Goal: Task Accomplishment & Management: Use online tool/utility

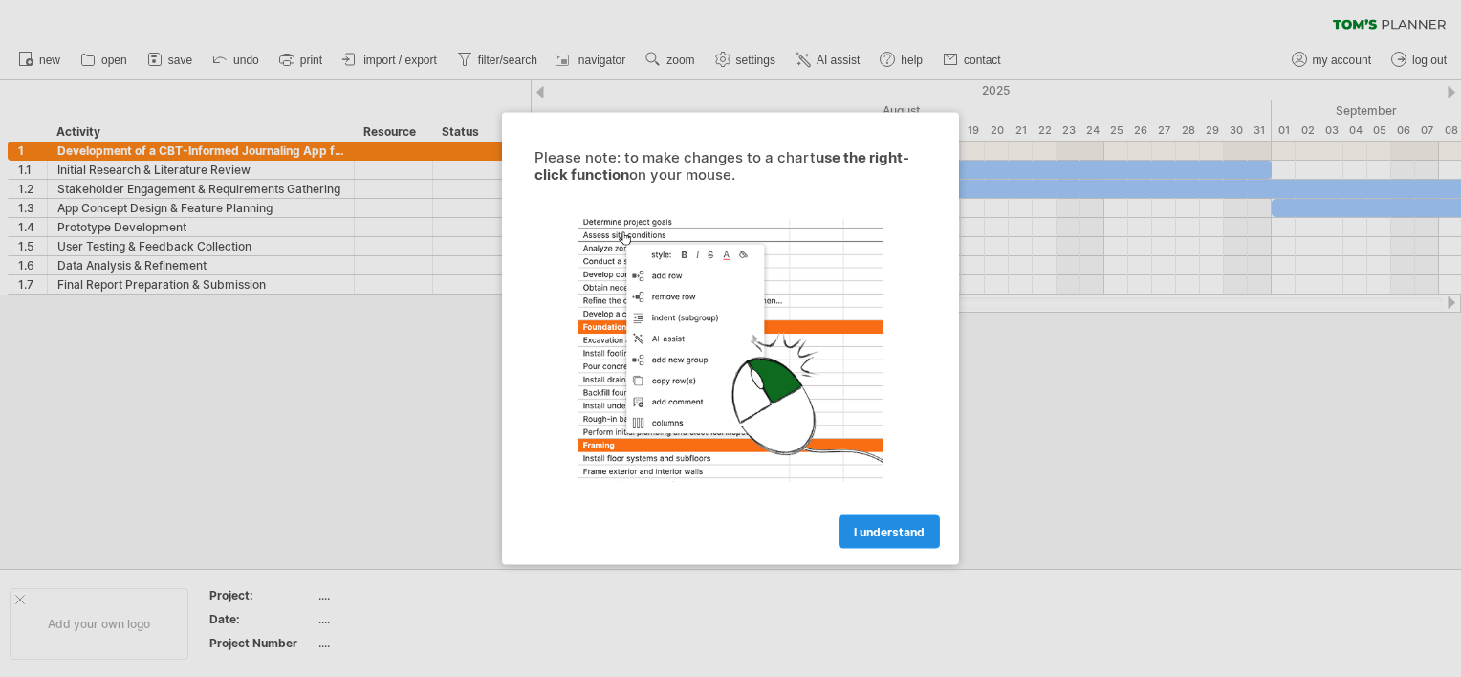
click at [889, 525] on span "I understand" at bounding box center [889, 532] width 71 height 14
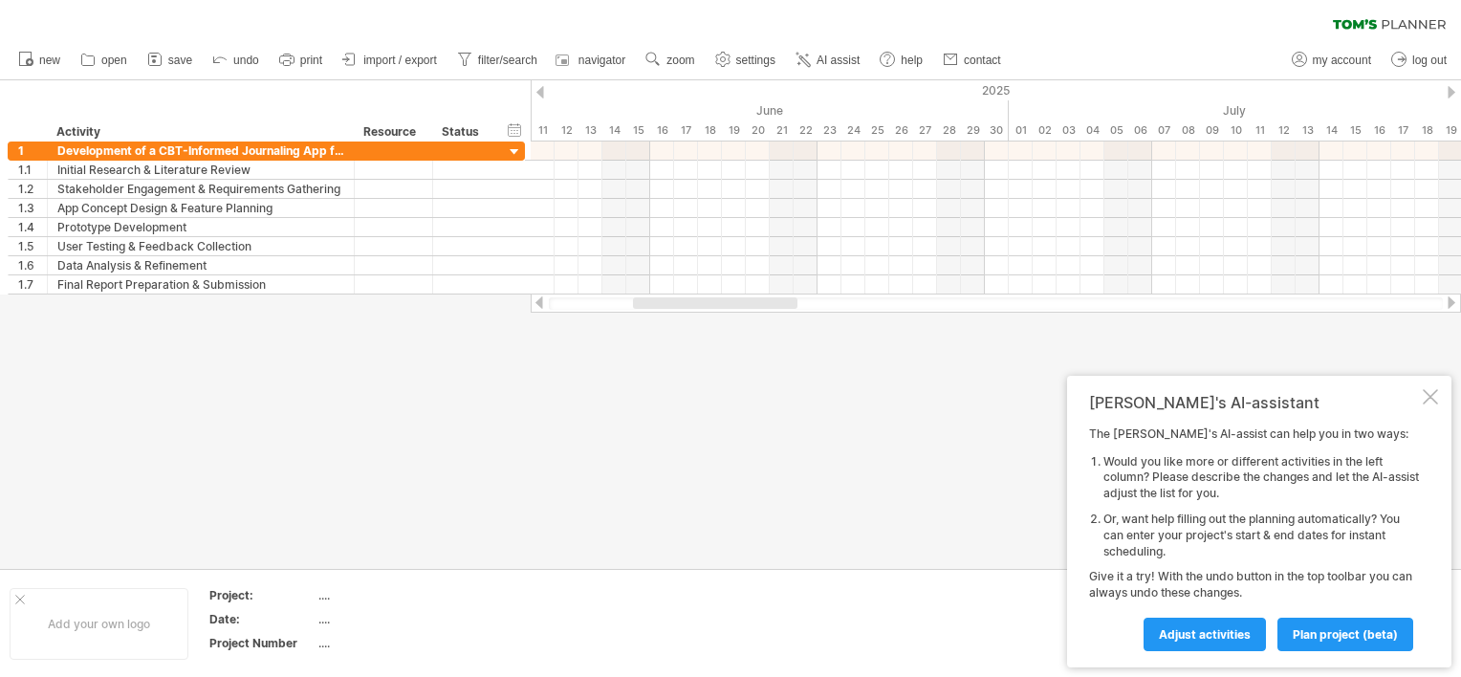
click at [1449, 396] on div "[PERSON_NAME]'s AI-assistant The [PERSON_NAME]'s AI-assist can help you in two …" at bounding box center [1259, 522] width 384 height 292
click at [1446, 396] on div "[PERSON_NAME]'s AI-assistant The [PERSON_NAME]'s AI-assist can help you in two …" at bounding box center [1259, 522] width 384 height 292
click at [1436, 396] on div at bounding box center [1430, 396] width 15 height 15
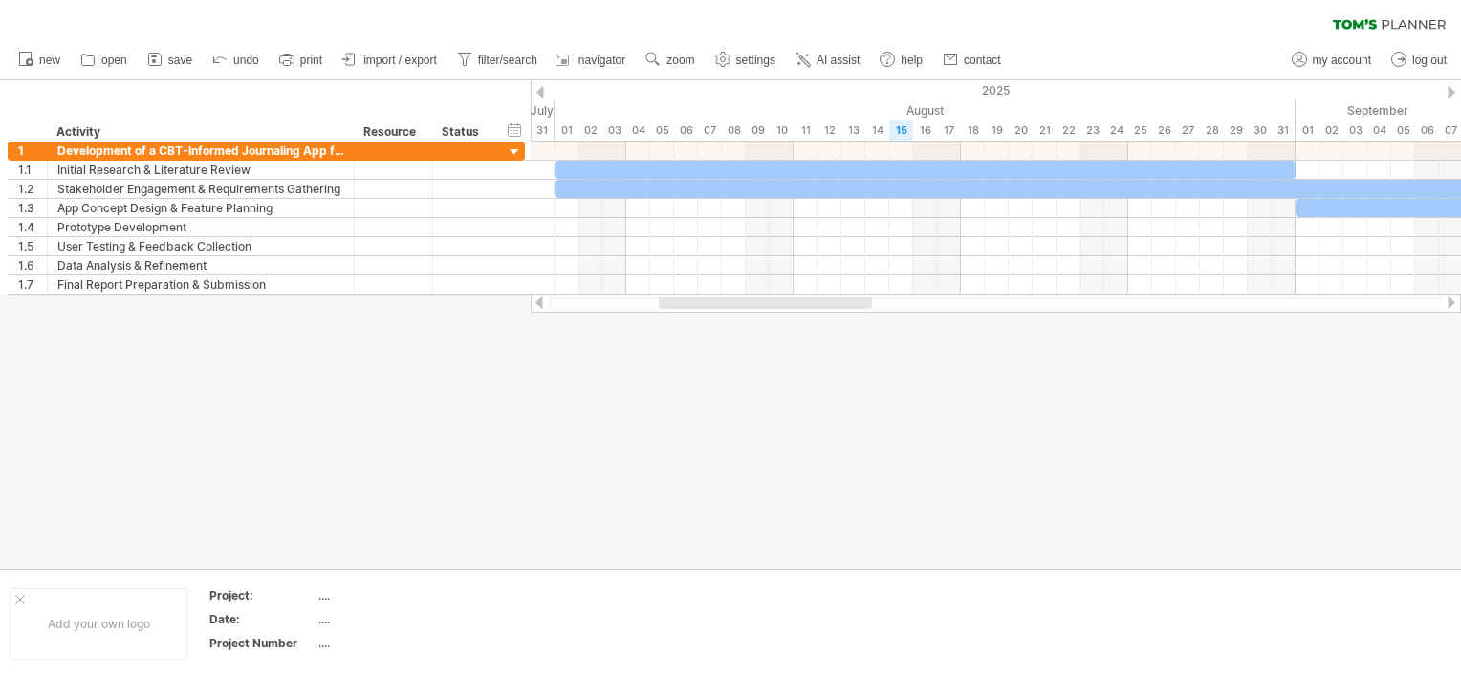
click at [809, 427] on div at bounding box center [730, 324] width 1461 height 489
click at [164, 59] on icon at bounding box center [154, 59] width 19 height 19
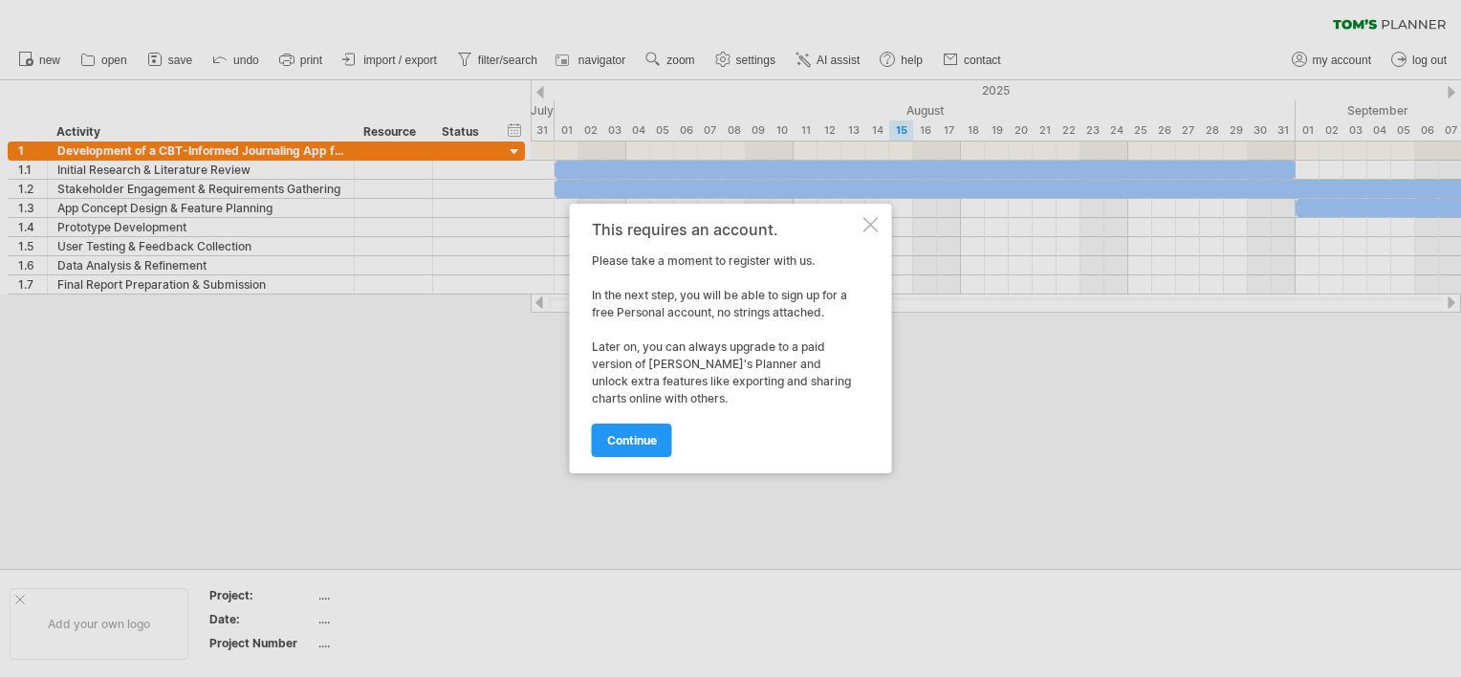
click at [644, 419] on div "continue" at bounding box center [726, 431] width 268 height 49
click at [652, 444] on span "continue" at bounding box center [632, 440] width 50 height 14
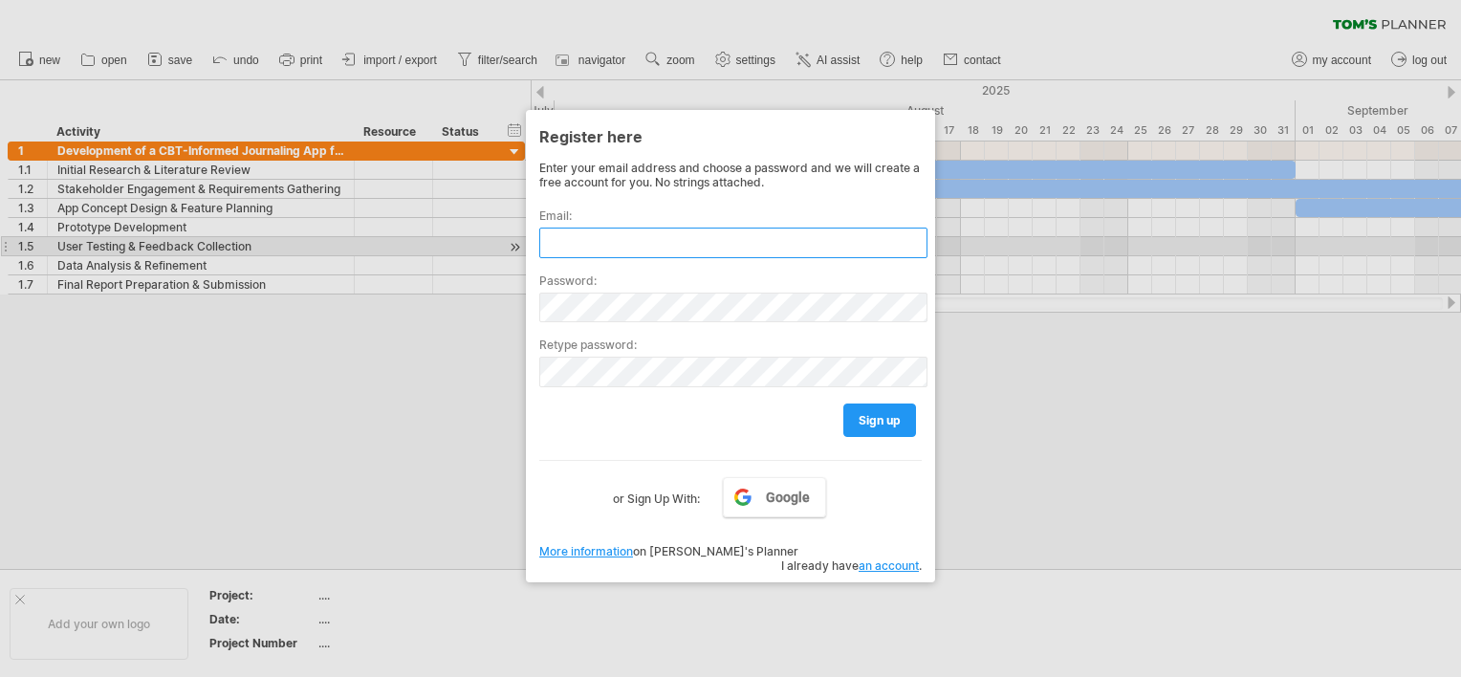
click at [669, 255] on input "text" at bounding box center [733, 243] width 388 height 31
type input "**********"
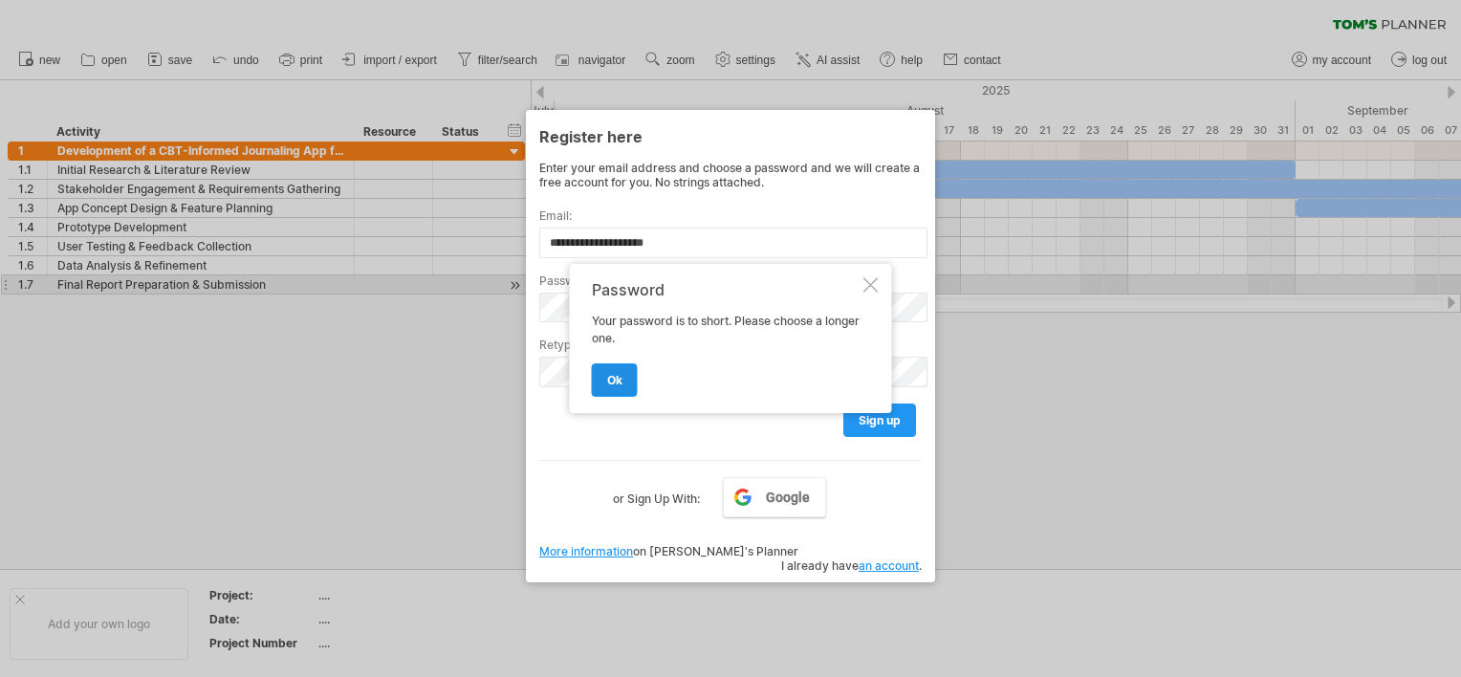
click at [635, 379] on link "ok" at bounding box center [615, 379] width 46 height 33
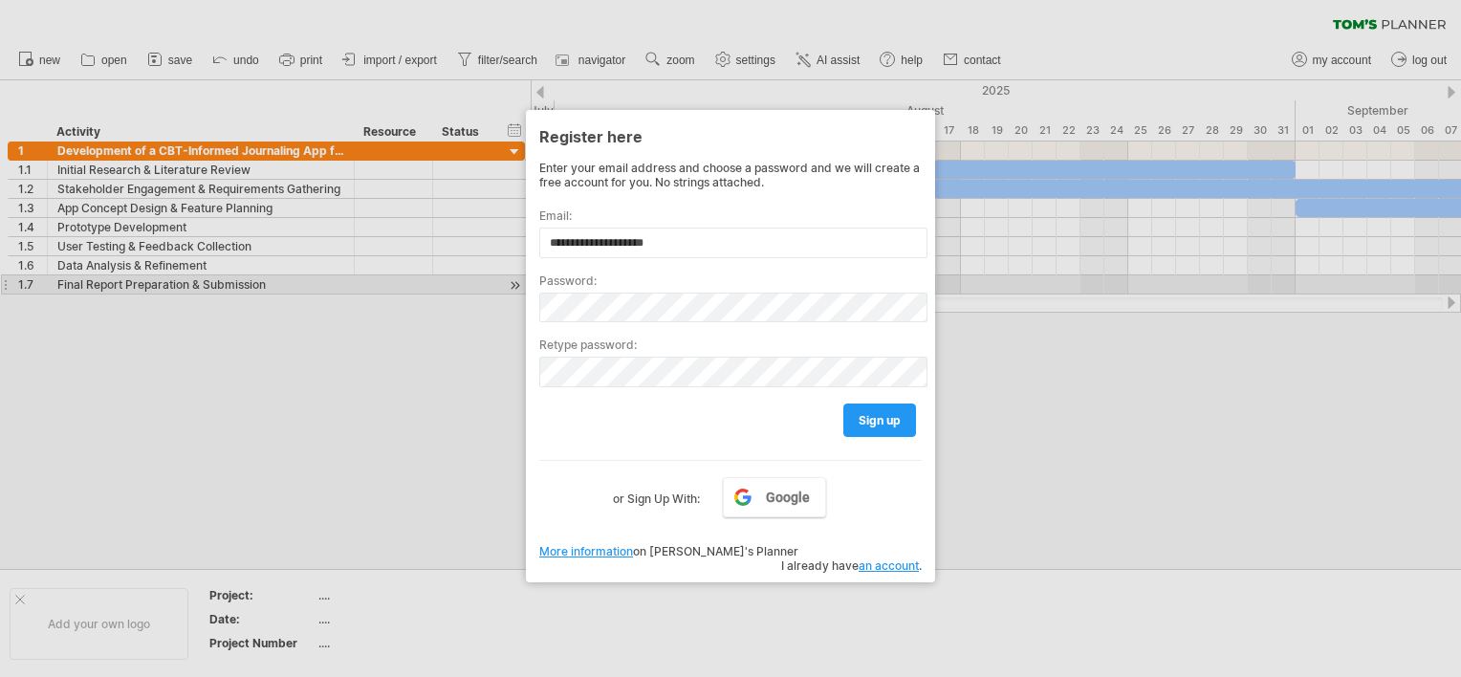
click at [679, 301] on div "Password:" at bounding box center [730, 290] width 383 height 65
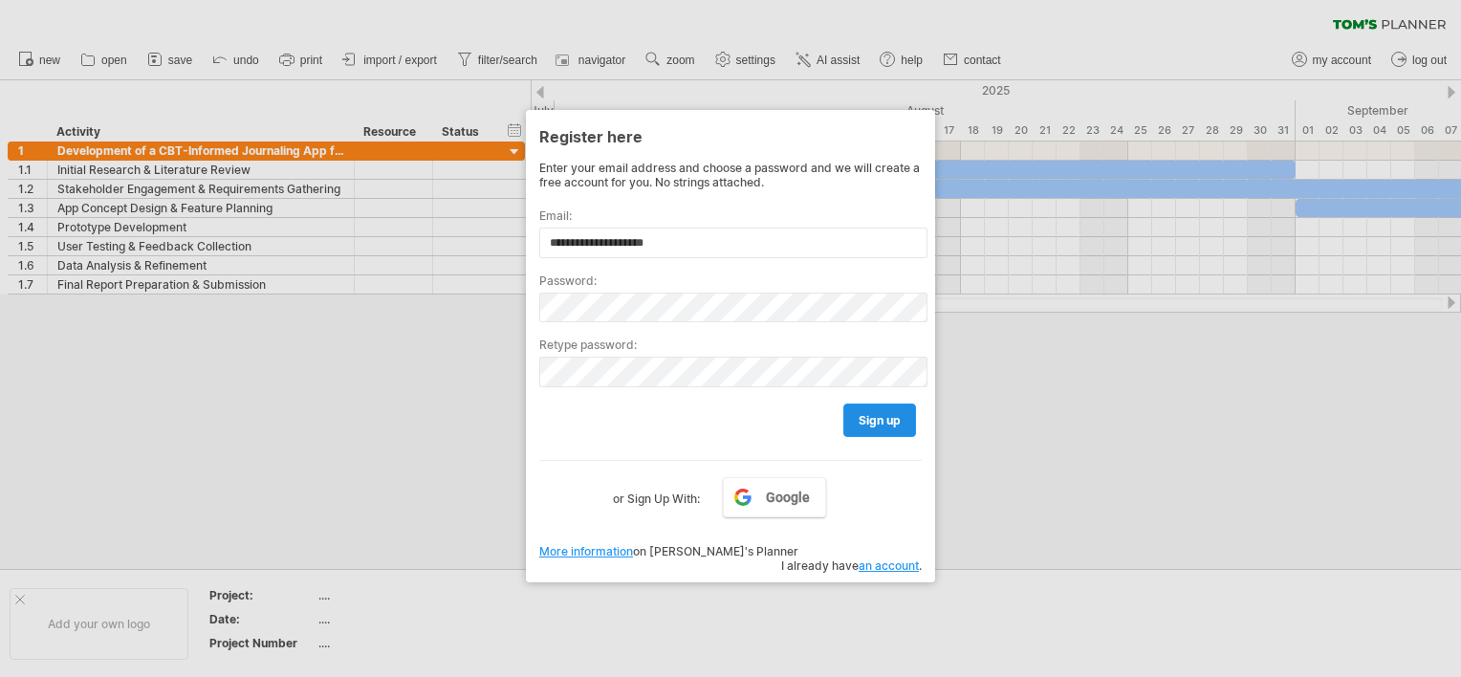
click at [855, 415] on link "sign up" at bounding box center [880, 420] width 73 height 33
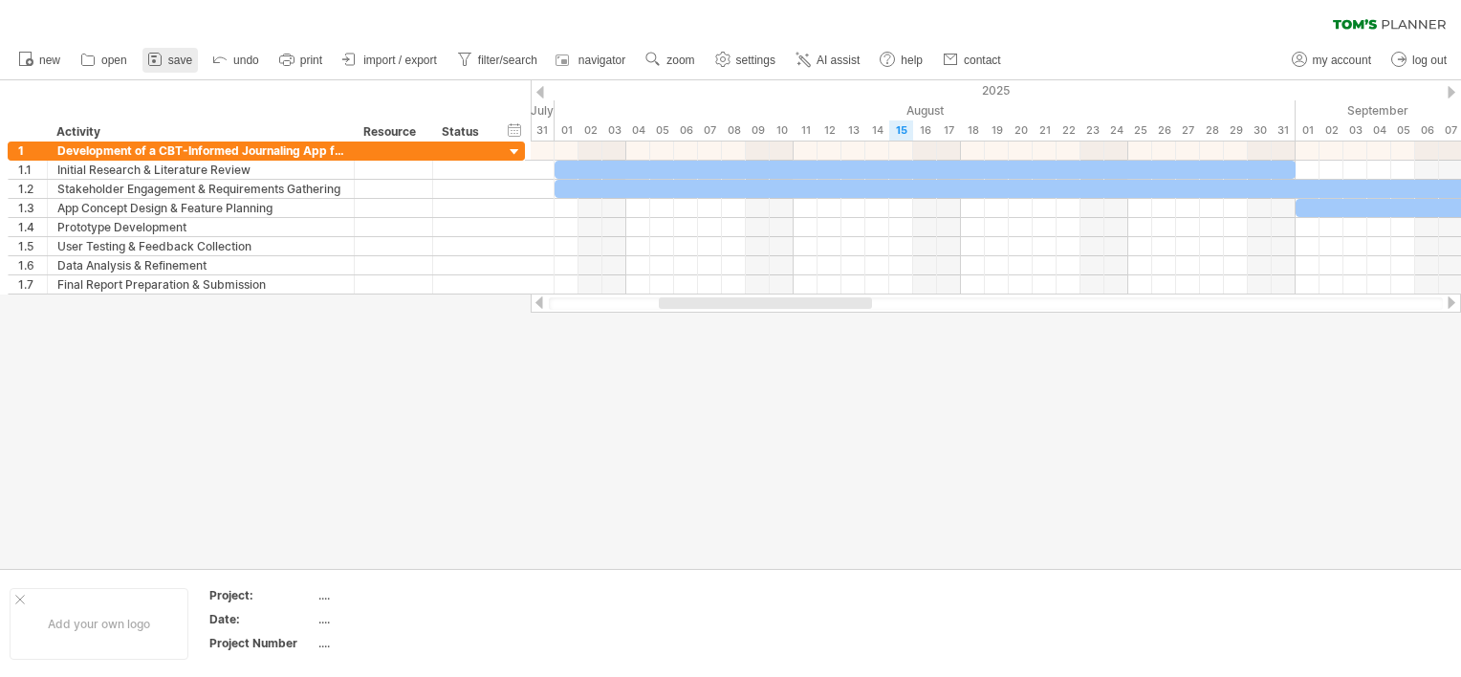
click at [161, 61] on icon at bounding box center [154, 59] width 19 height 19
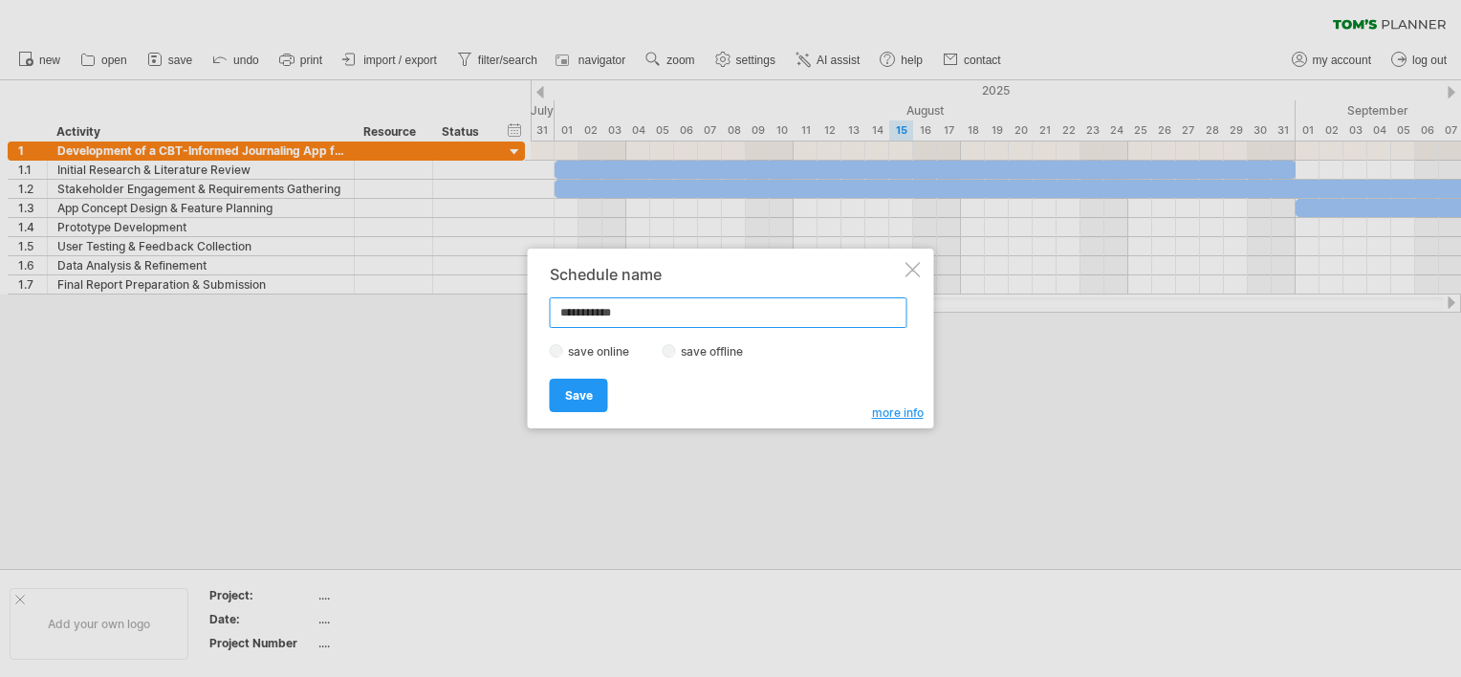
drag, startPoint x: 653, startPoint y: 320, endPoint x: 513, endPoint y: 265, distance: 151.1
click at [513, 265] on div "Trying to reach [DOMAIN_NAME] Connected again... 0% clear filter new 1" at bounding box center [730, 338] width 1461 height 677
type input "**********"
click at [676, 354] on label "save offline" at bounding box center [717, 351] width 83 height 14
click at [587, 388] on span "Save" at bounding box center [579, 395] width 28 height 14
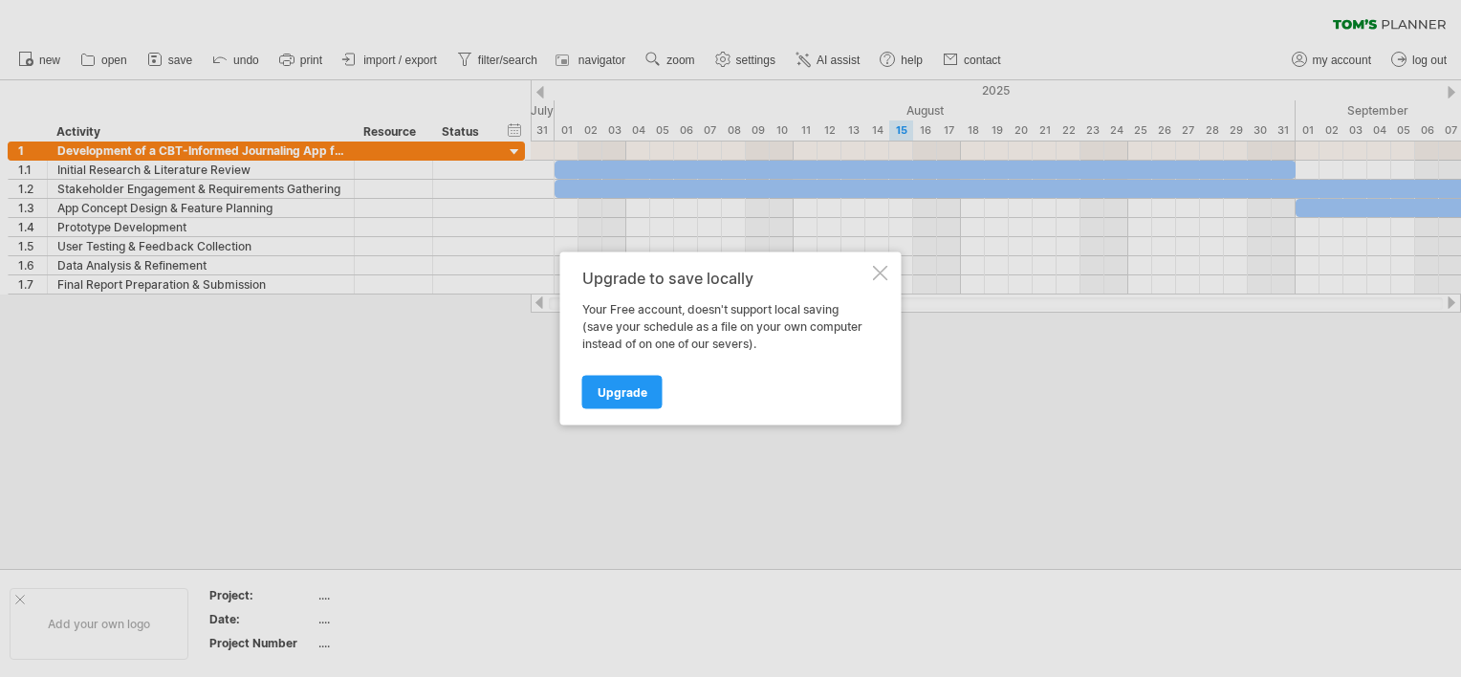
click at [878, 283] on div "Upgrade to save locally Your Free account, doesn't support local saving (save y…" at bounding box center [730, 338] width 341 height 173
click at [878, 279] on div at bounding box center [880, 273] width 15 height 15
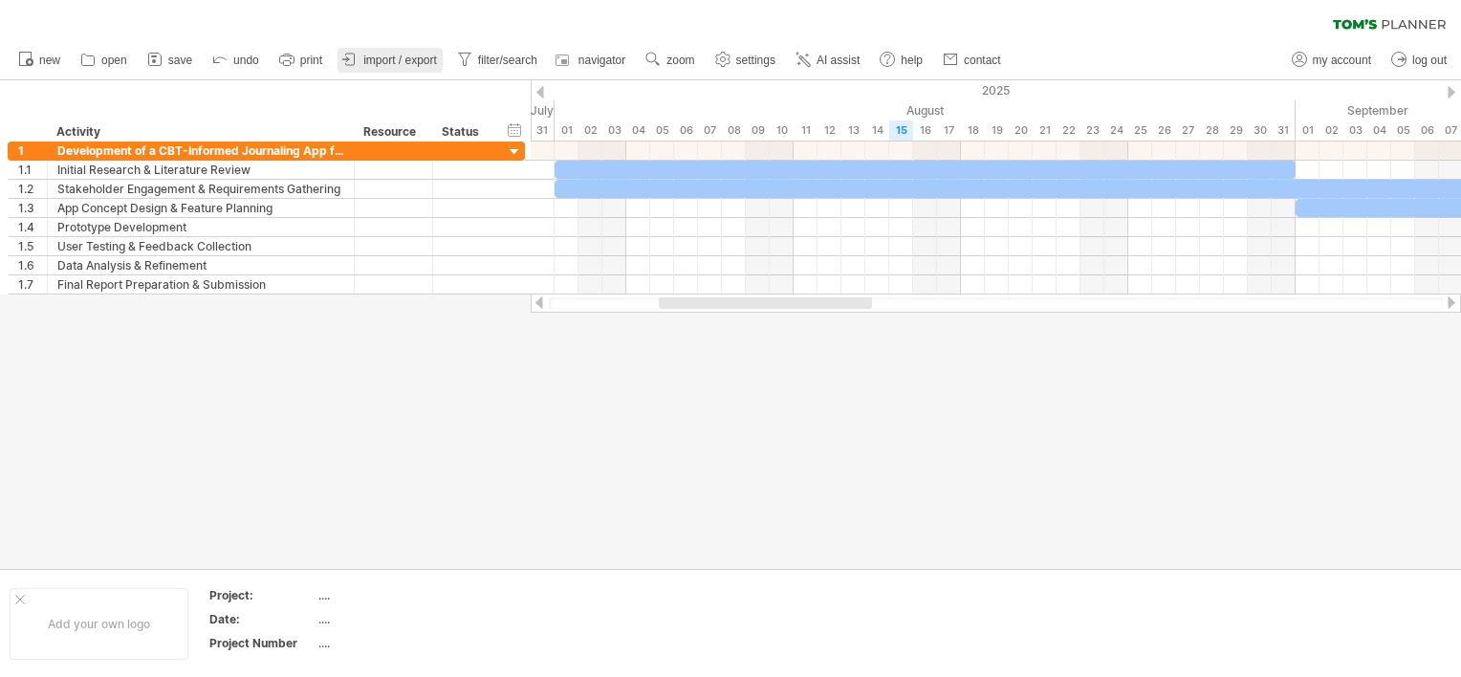
click at [398, 59] on span "import / export" at bounding box center [400, 60] width 74 height 13
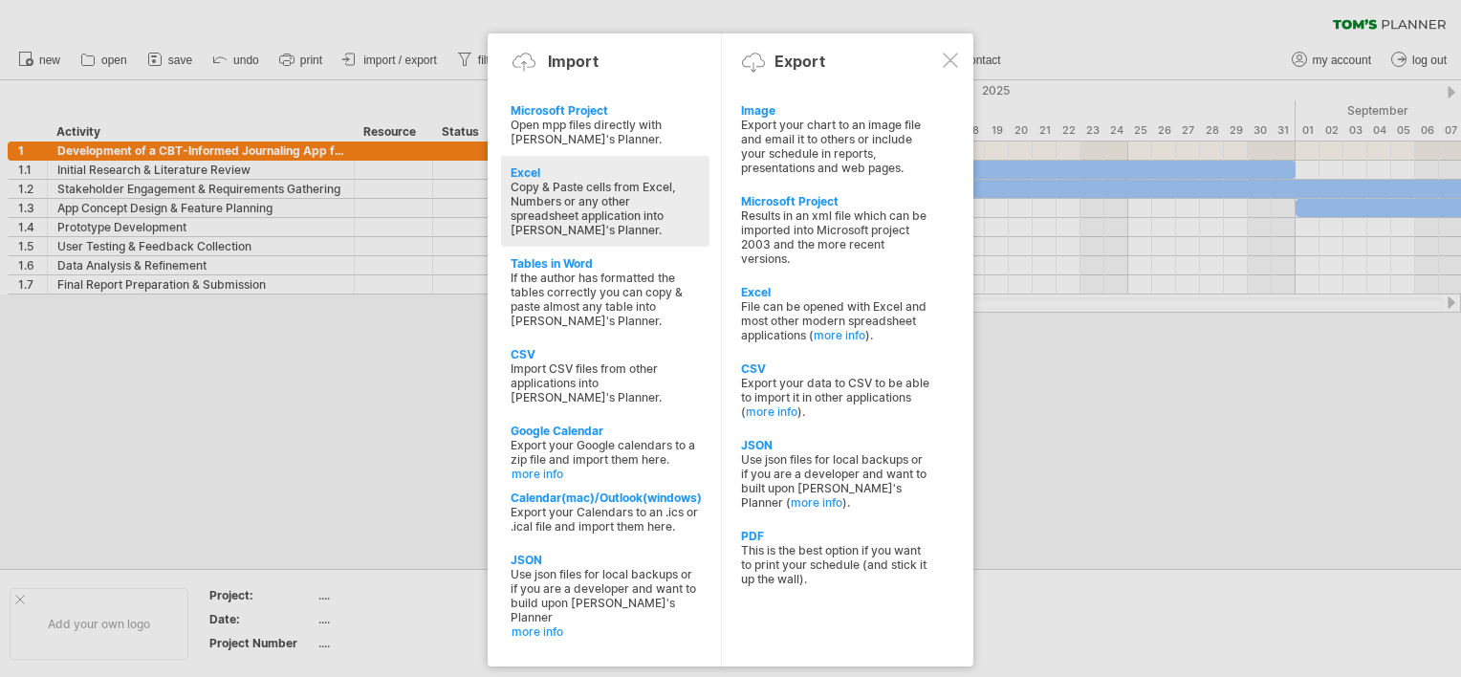
click at [614, 180] on div "Excel" at bounding box center [605, 172] width 189 height 14
type textarea "**********"
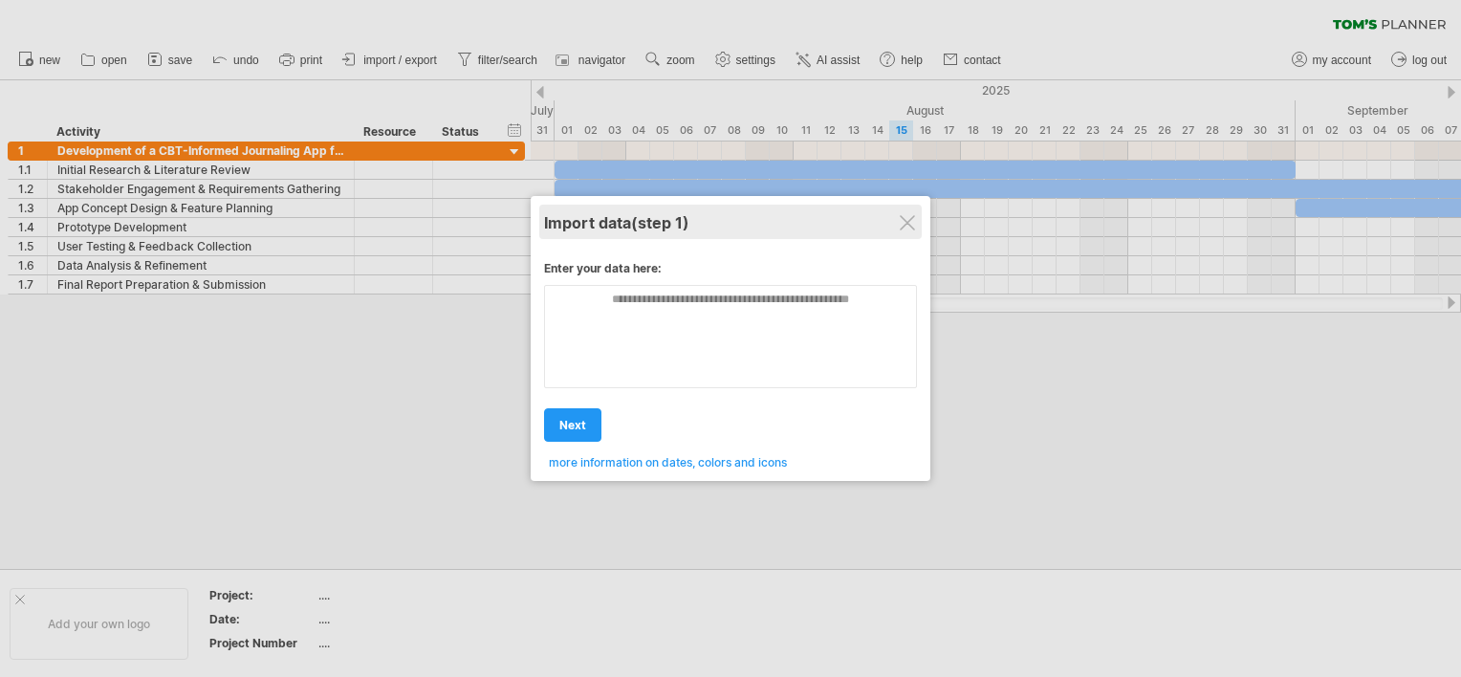
click at [917, 211] on div "Import data (step 1)" at bounding box center [730, 222] width 373 height 34
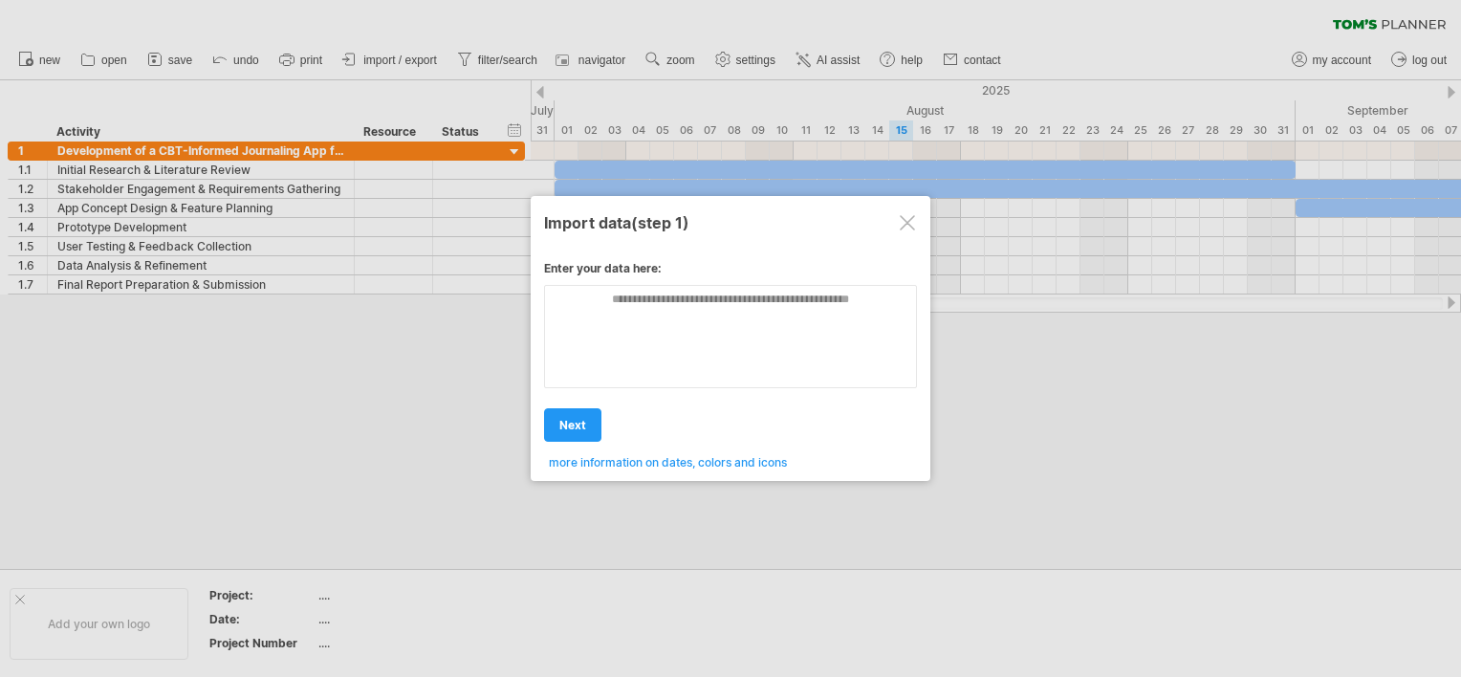
click at [903, 218] on div at bounding box center [907, 222] width 15 height 15
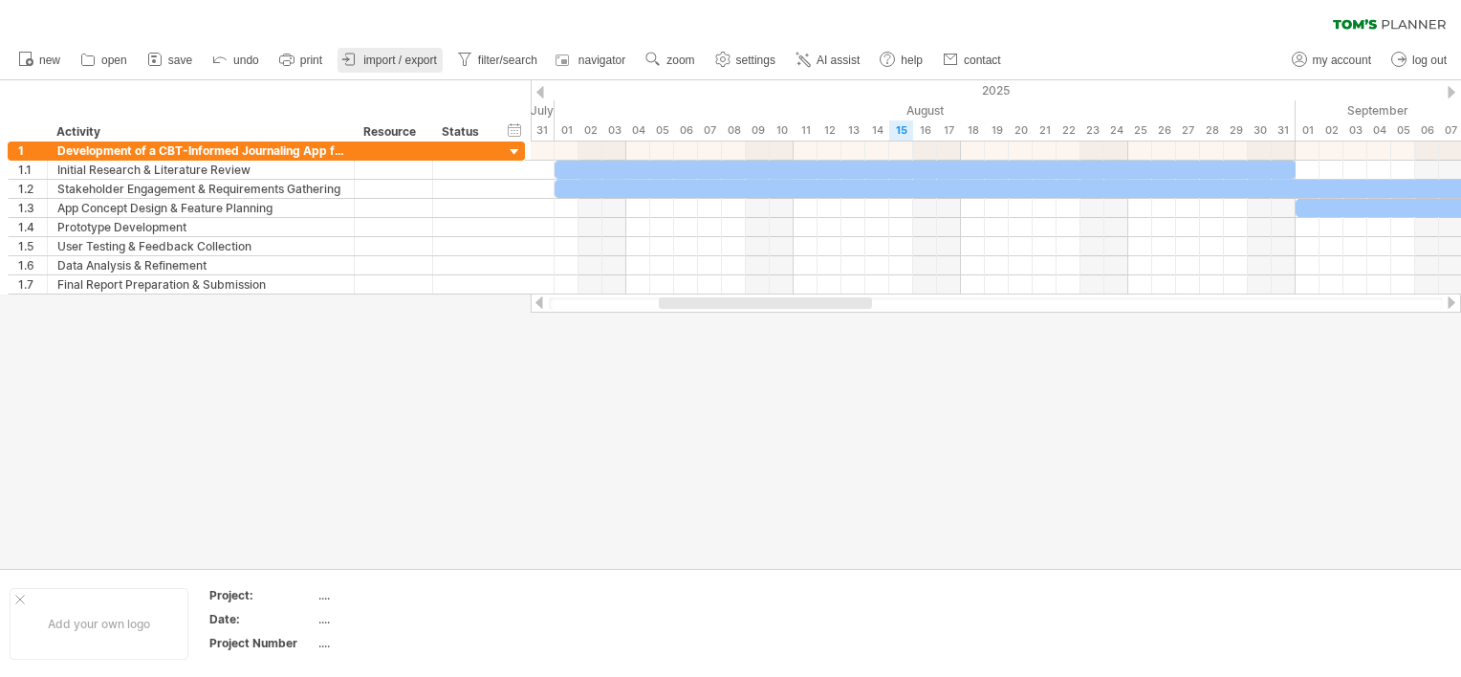
click at [433, 61] on span "import / export" at bounding box center [400, 60] width 74 height 13
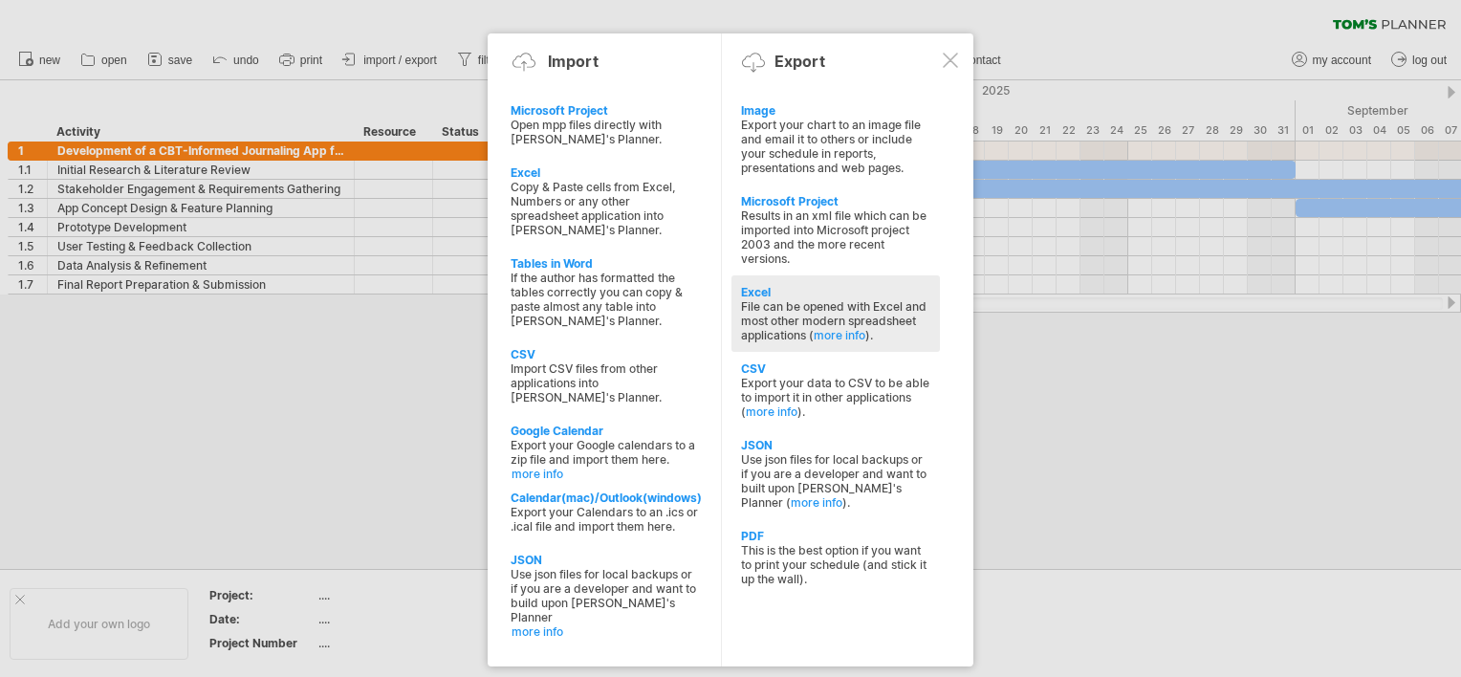
click at [849, 282] on div "Excel File can be opened with Excel and most other modern spreadsheet applicati…" at bounding box center [836, 313] width 208 height 77
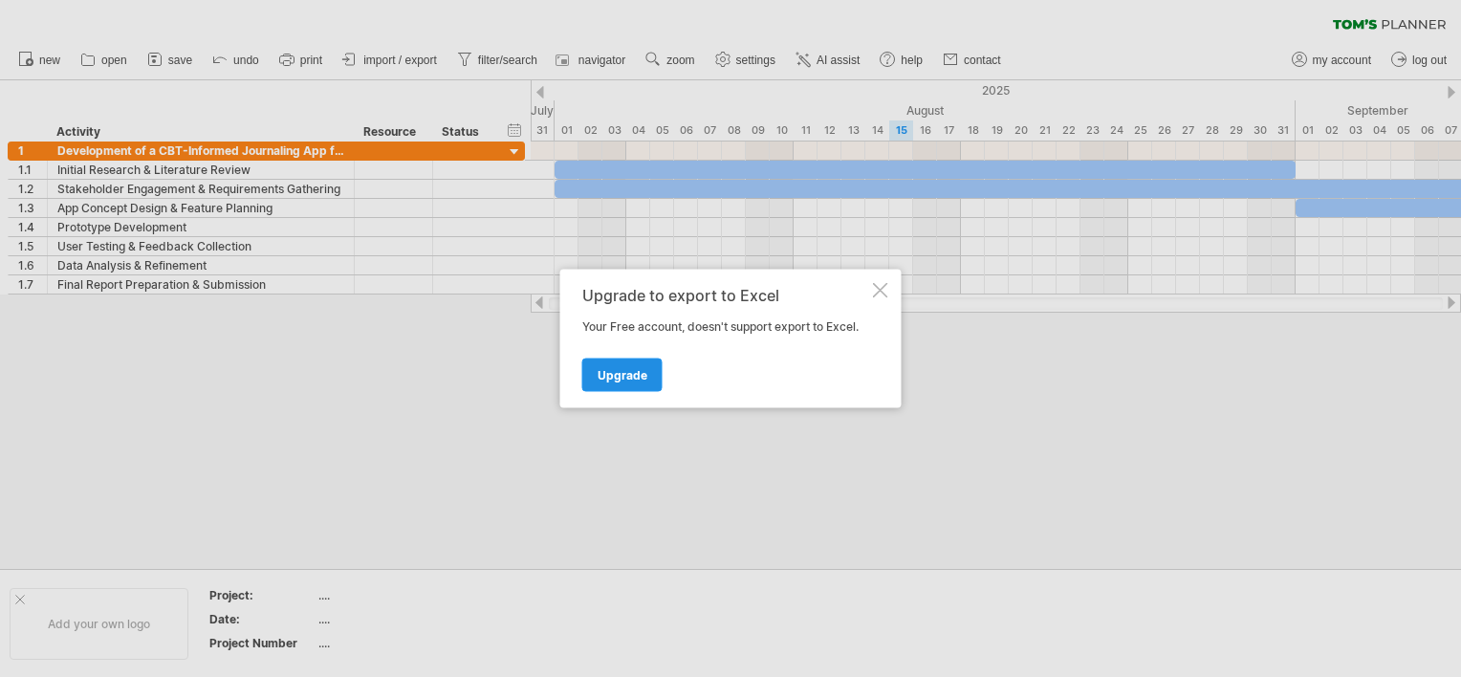
click at [636, 359] on link "Upgrade" at bounding box center [622, 375] width 80 height 33
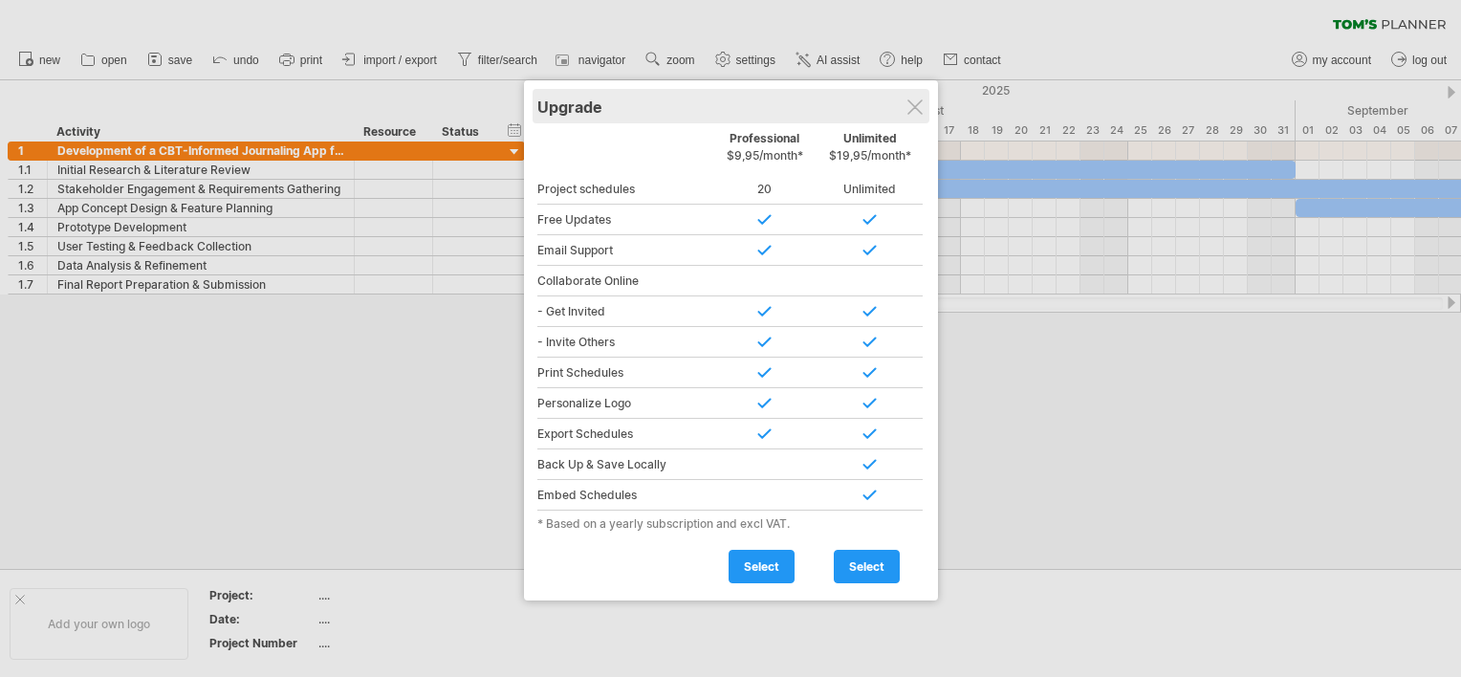
click at [922, 117] on div "Upgrade" at bounding box center [730, 106] width 387 height 34
click at [914, 111] on div at bounding box center [915, 106] width 15 height 15
